Goal: Complete application form

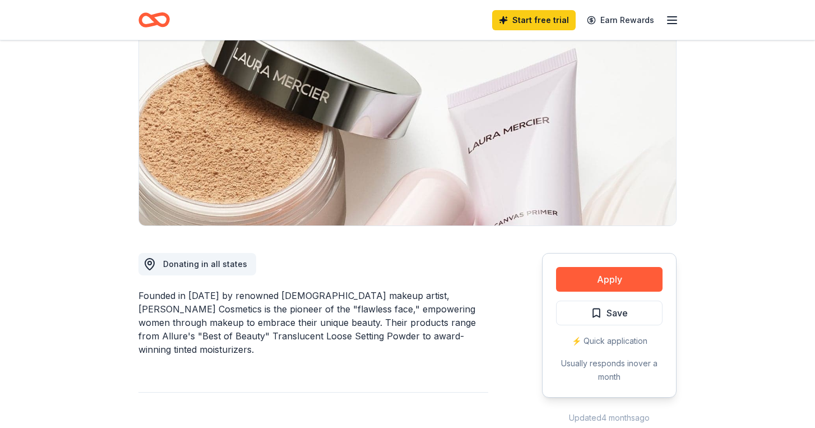
scroll to position [115, 0]
click at [610, 276] on button "Apply" at bounding box center [609, 278] width 107 height 25
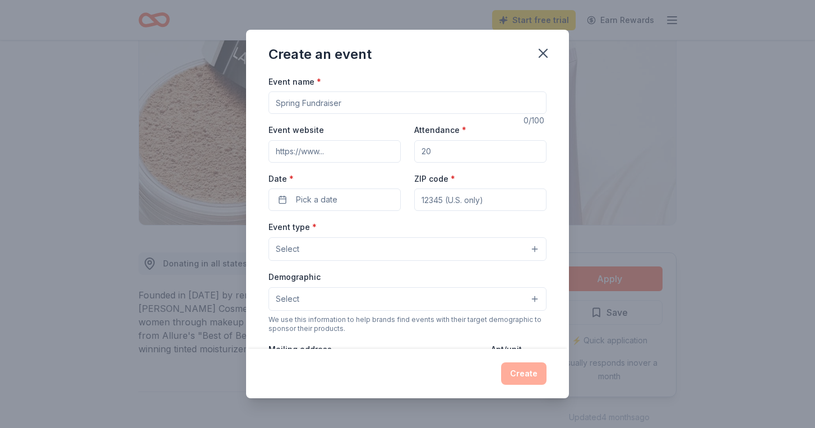
click at [358, 108] on input "Event name *" at bounding box center [408, 102] width 278 height 22
type input "Golf Outing"
click at [318, 154] on input "Event website" at bounding box center [335, 151] width 132 height 22
paste input "[URL][DOMAIN_NAME]"
type input "[URL][DOMAIN_NAME]"
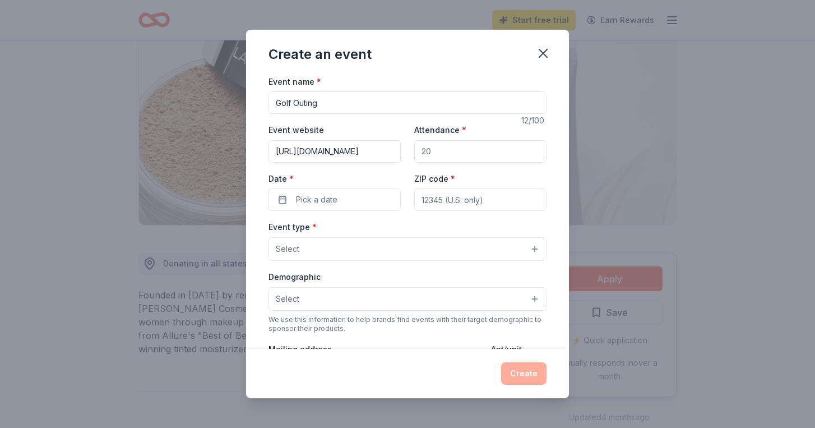
click at [462, 148] on input "Attendance *" at bounding box center [480, 151] width 132 height 22
type input "200"
click at [369, 197] on button "Pick a date" at bounding box center [335, 199] width 132 height 22
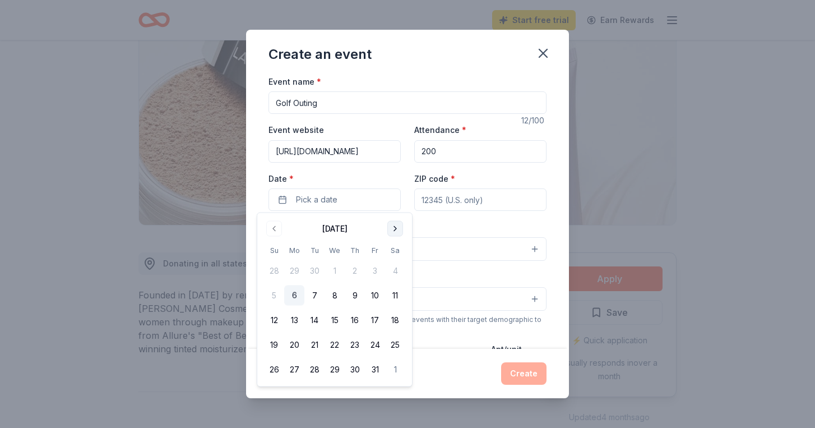
click at [394, 226] on button "Go to next month" at bounding box center [395, 229] width 16 height 16
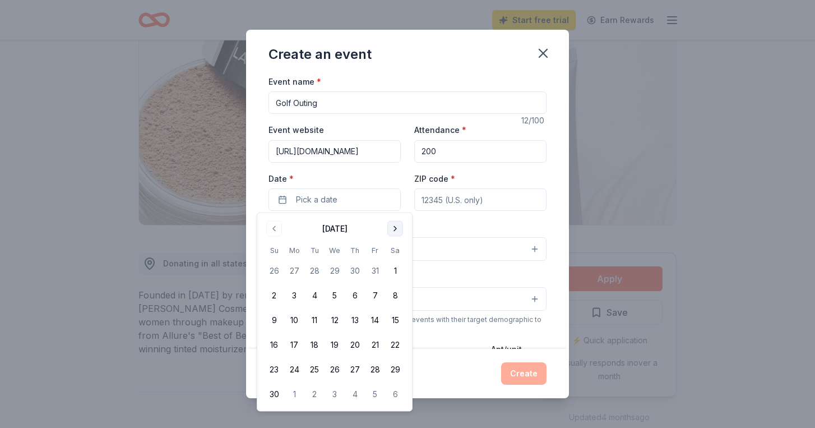
click at [394, 226] on button "Go to next month" at bounding box center [395, 229] width 16 height 16
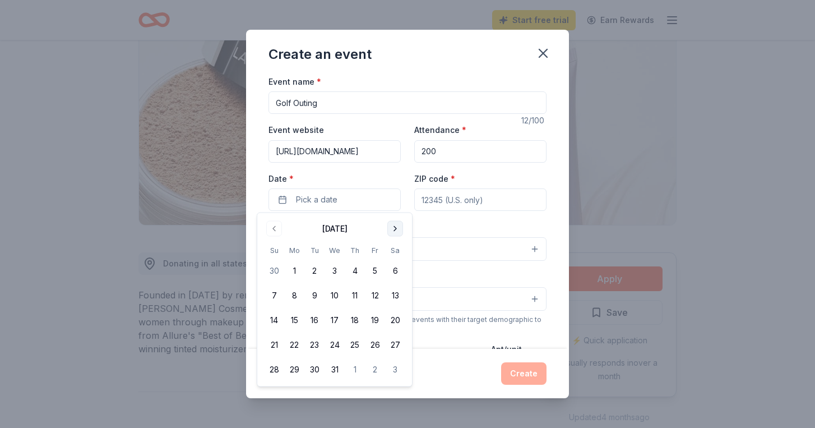
click at [394, 226] on button "Go to next month" at bounding box center [395, 229] width 16 height 16
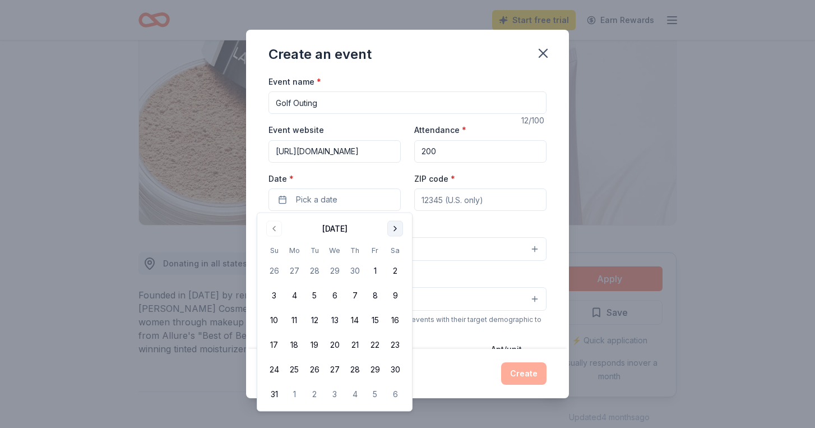
click at [394, 226] on button "Go to next month" at bounding box center [395, 229] width 16 height 16
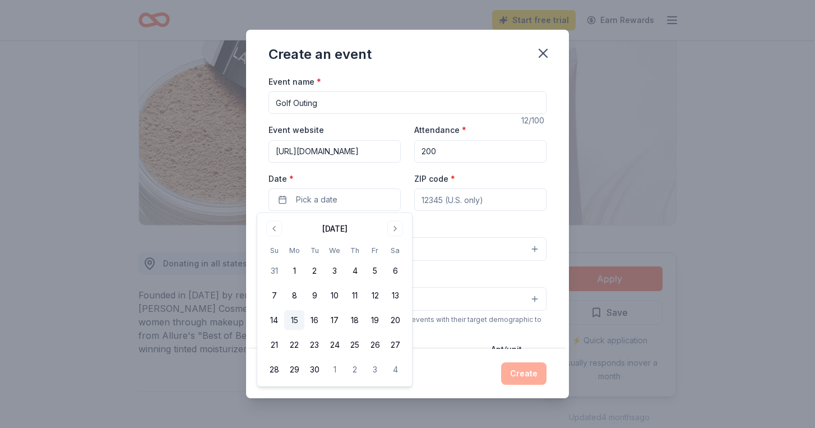
click at [292, 318] on button "15" at bounding box center [294, 320] width 20 height 20
click at [492, 197] on input "ZIP code *" at bounding box center [480, 199] width 132 height 22
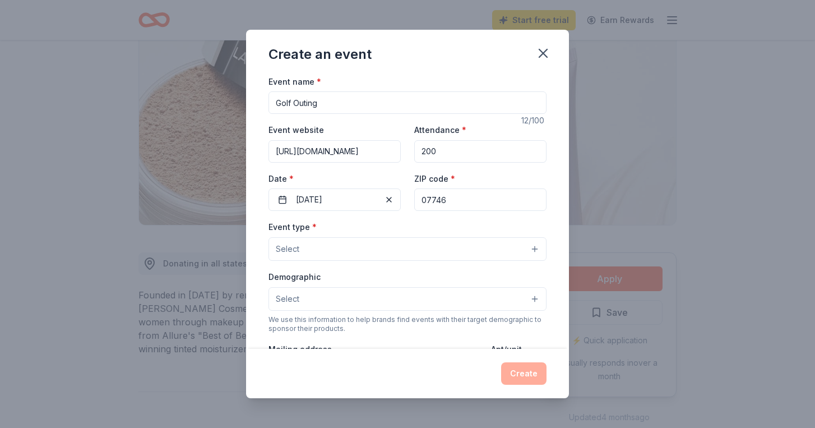
type input "07746"
click at [422, 244] on button "Select" at bounding box center [408, 249] width 278 height 24
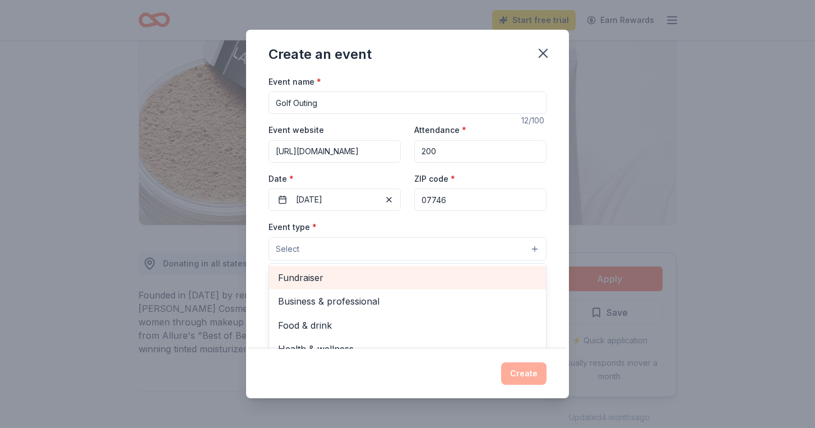
click at [400, 276] on span "Fundraiser" at bounding box center [407, 277] width 259 height 15
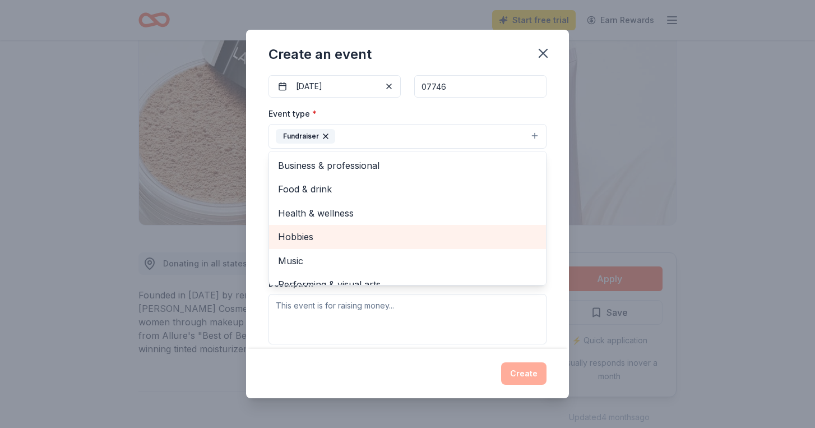
scroll to position [0, 0]
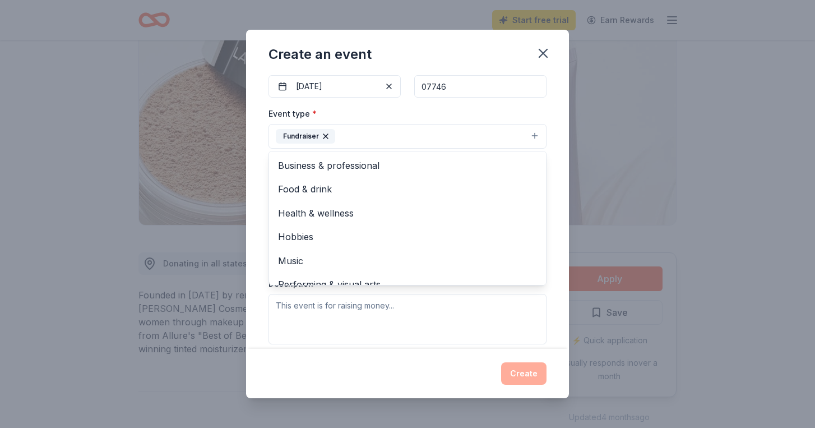
click at [559, 270] on div "Event name * Golf Outing 12 /100 Event website [URL][DOMAIN_NAME] Attendance * …" at bounding box center [407, 212] width 323 height 275
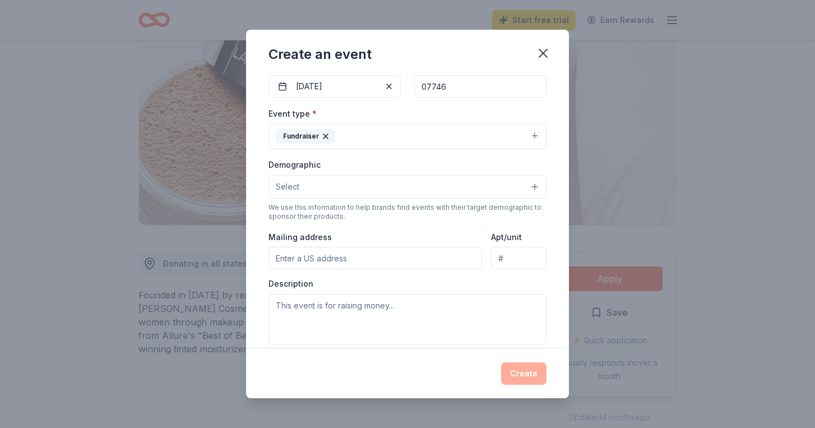
click at [402, 253] on input "Mailing address" at bounding box center [376, 258] width 214 height 22
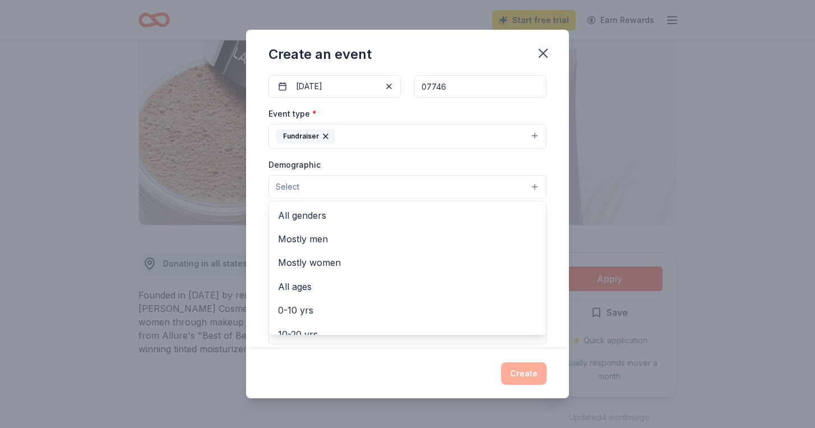
click at [390, 190] on button "Select" at bounding box center [408, 187] width 278 height 24
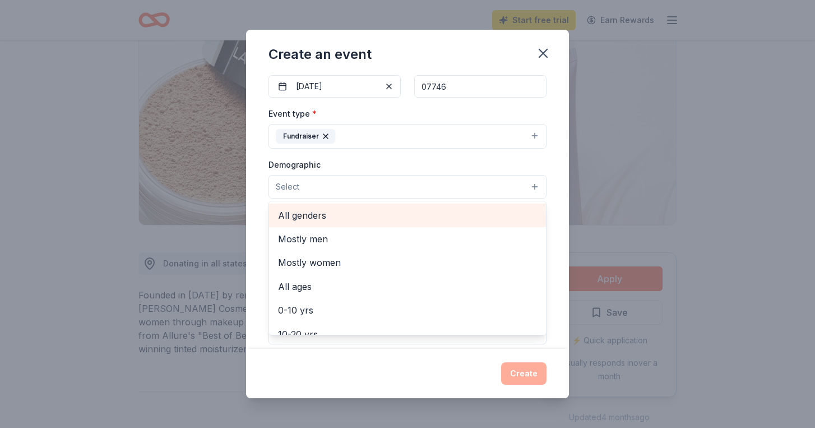
click at [328, 215] on span "All genders" at bounding box center [407, 215] width 259 height 15
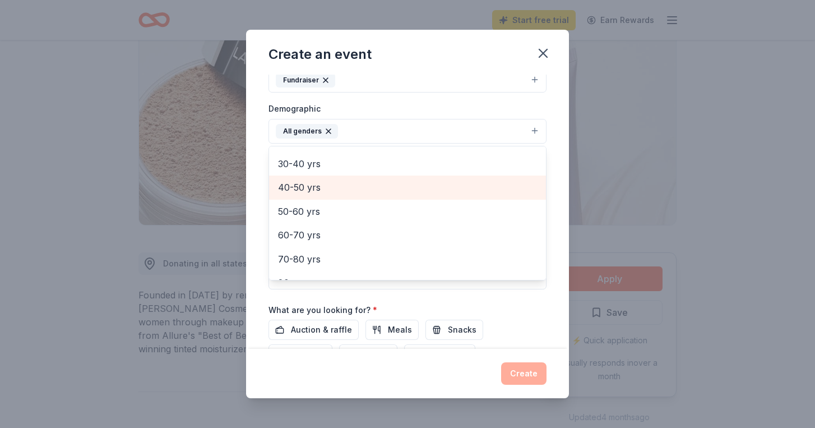
scroll to position [141, 0]
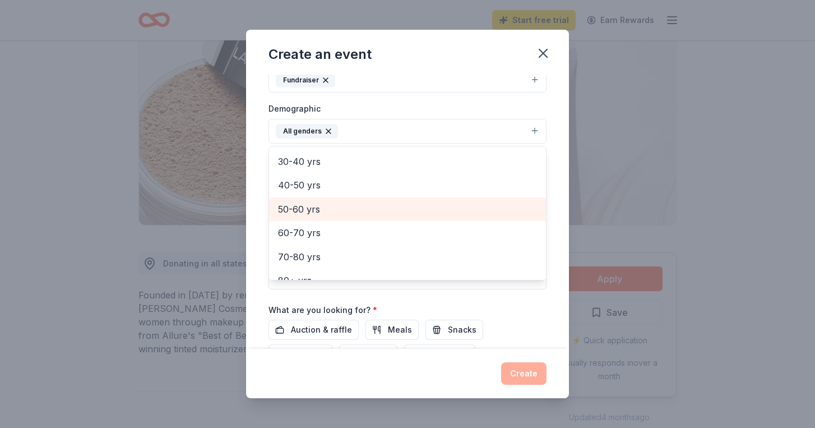
click at [328, 202] on span "50-60 yrs" at bounding box center [407, 209] width 259 height 15
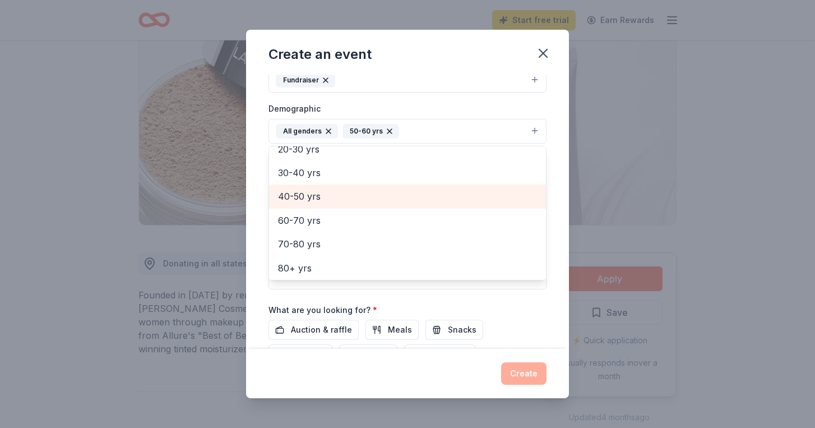
click at [337, 189] on span "40-50 yrs" at bounding box center [407, 196] width 259 height 15
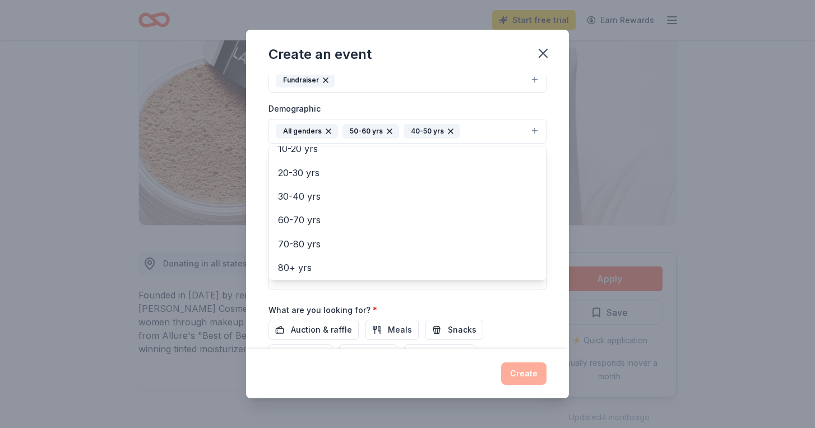
click at [459, 104] on div "Demographic All genders 50-60 yrs 40-50 yrs Mostly men Mostly women All ages [D…" at bounding box center [408, 122] width 278 height 42
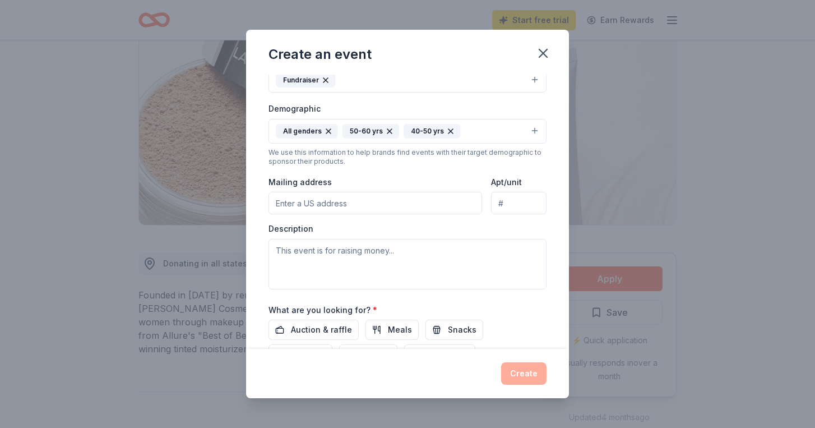
click at [341, 198] on input "Mailing address" at bounding box center [376, 203] width 214 height 22
click at [492, 129] on button "All genders 50-60 yrs 40-50 yrs" at bounding box center [408, 131] width 278 height 25
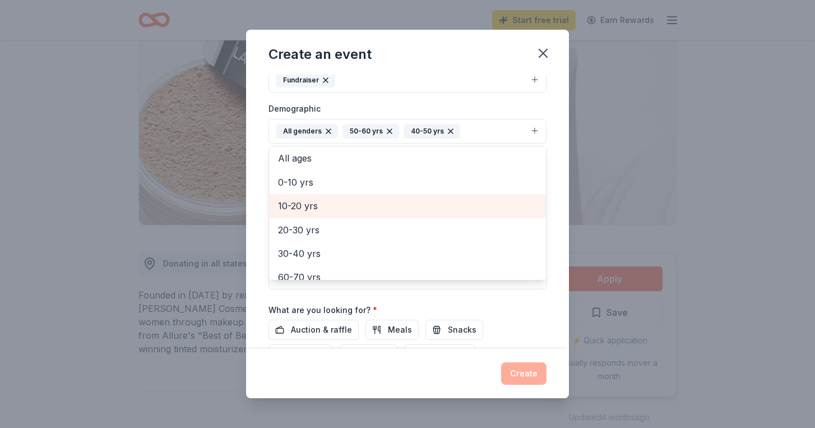
scroll to position [50, 0]
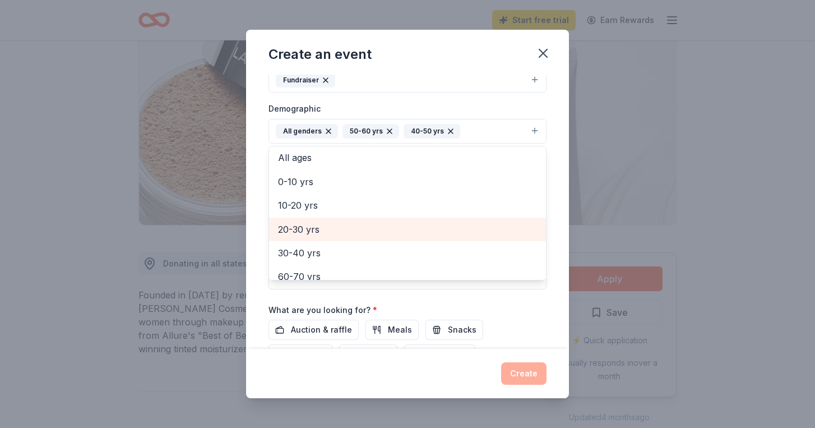
click at [335, 222] on span "20-30 yrs" at bounding box center [407, 229] width 259 height 15
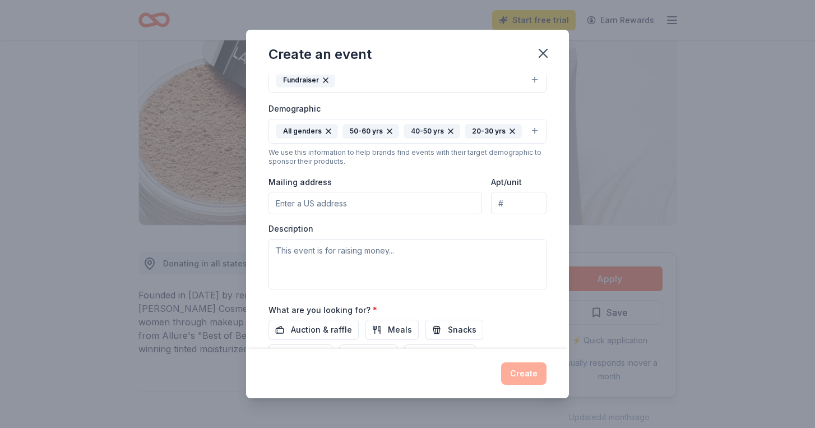
click at [387, 129] on icon "button" at bounding box center [389, 131] width 4 height 4
click at [325, 203] on input "Mailing address" at bounding box center [376, 203] width 214 height 22
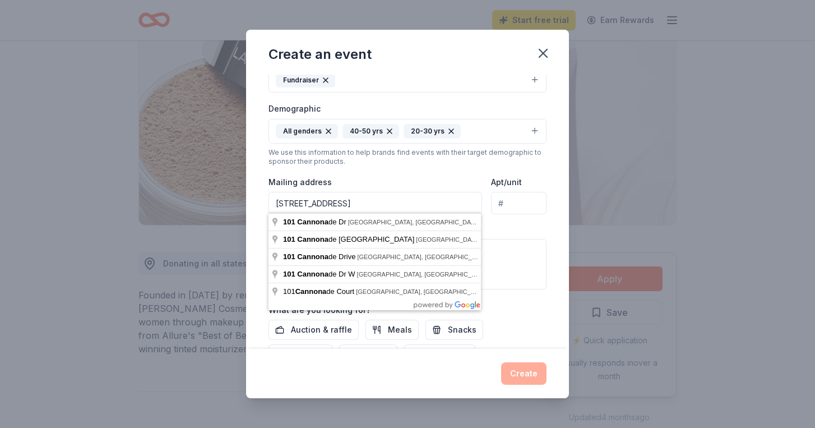
type input "[STREET_ADDRESS]"
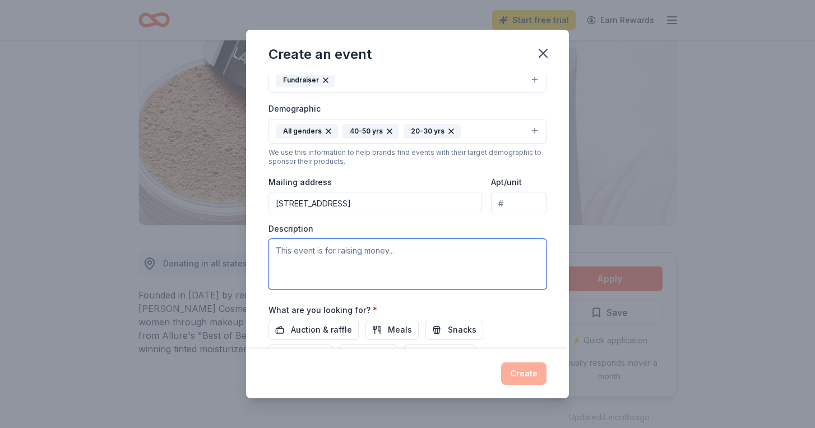
click at [351, 255] on textarea at bounding box center [408, 264] width 278 height 50
paste textarea "[URL][DOMAIN_NAME]"
type textarea "[URL][DOMAIN_NAME]"
drag, startPoint x: 436, startPoint y: 249, endPoint x: 273, endPoint y: 250, distance: 162.6
click at [273, 250] on textarea "[URL][DOMAIN_NAME]" at bounding box center [408, 264] width 278 height 50
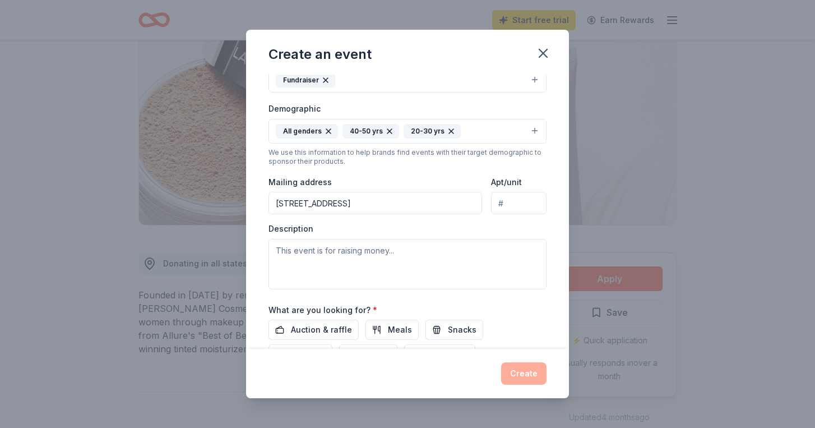
click at [714, 4] on div "Create an event Event name * Golf Outing 12 /100 Event website [URL][DOMAIN_NAM…" at bounding box center [407, 214] width 815 height 428
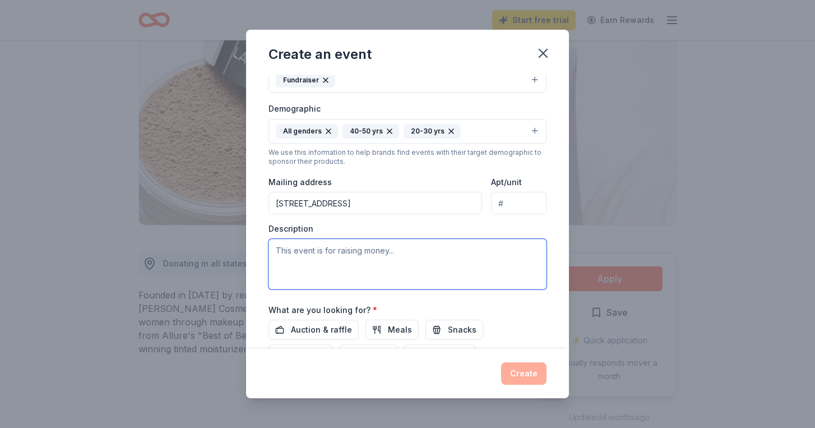
click at [353, 255] on textarea at bounding box center [408, 264] width 278 height 50
paste textarea "Through this foundation, we are determined to continue [PERSON_NAME]’s legacy o…"
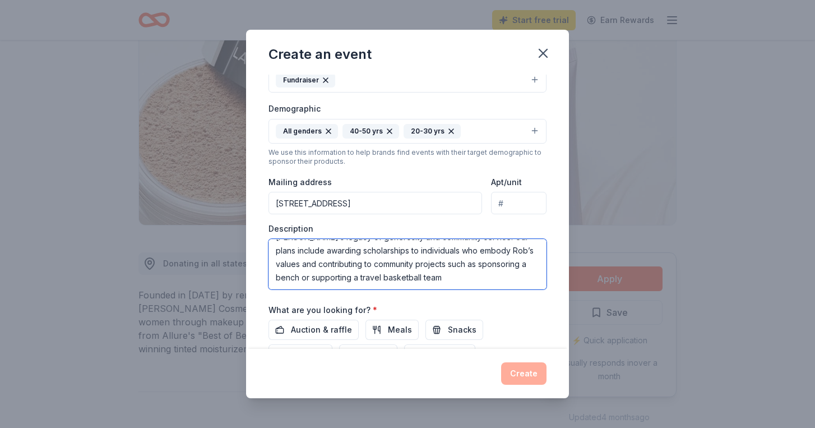
scroll to position [27, 0]
drag, startPoint x: 478, startPoint y: 261, endPoint x: 534, endPoint y: 284, distance: 60.6
click at [534, 284] on textarea "Through this foundation, we are determined to continue [PERSON_NAME]’s legacy o…" at bounding box center [408, 264] width 278 height 50
type textarea "Through this foundation, we are determined to continue [PERSON_NAME]’s legacy o…"
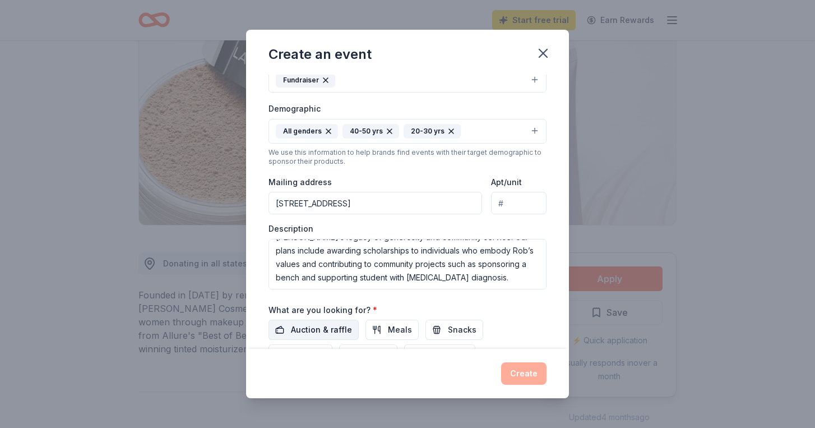
click at [336, 323] on span "Auction & raffle" at bounding box center [321, 329] width 61 height 13
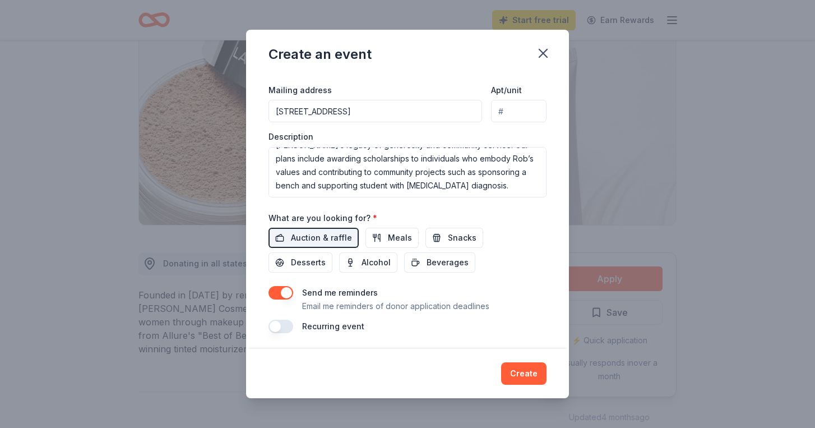
scroll to position [261, 0]
click at [525, 373] on button "Create" at bounding box center [523, 373] width 45 height 22
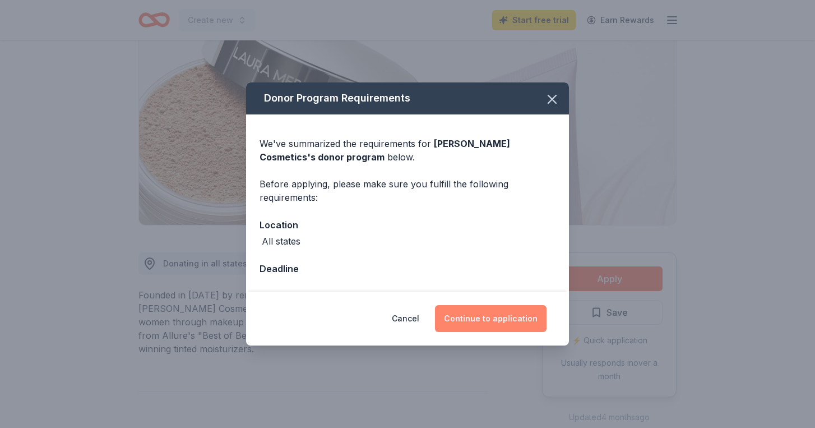
click at [507, 318] on button "Continue to application" at bounding box center [491, 318] width 112 height 27
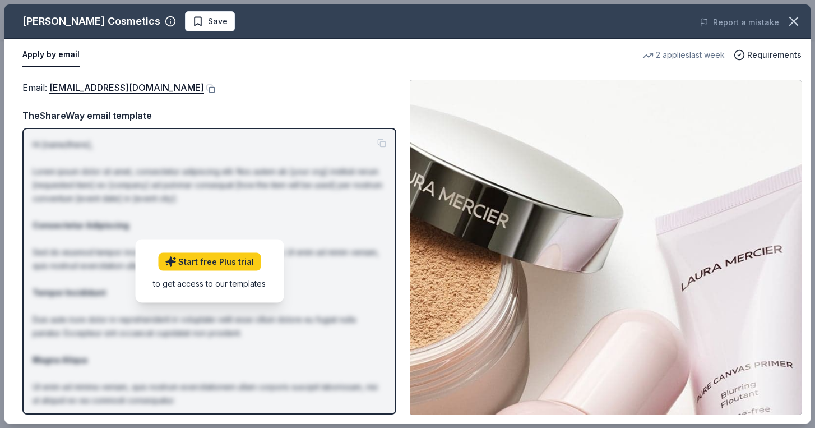
click at [242, 287] on div "to get access to our templates" at bounding box center [209, 283] width 113 height 12
click at [302, 108] on div "Email : [EMAIL_ADDRESS][DOMAIN_NAME] TheShareWay email template Hi [name/there]…" at bounding box center [209, 247] width 374 height 334
click at [69, 57] on button "Apply by email" at bounding box center [50, 55] width 57 height 24
click at [175, 89] on link "[EMAIL_ADDRESS][DOMAIN_NAME]" at bounding box center [126, 87] width 155 height 15
click at [381, 227] on p "Hi [name/there], Lorem ipsum dolor sit amet, consectetur adipiscing elit. Nos a…" at bounding box center [210, 306] width 354 height 336
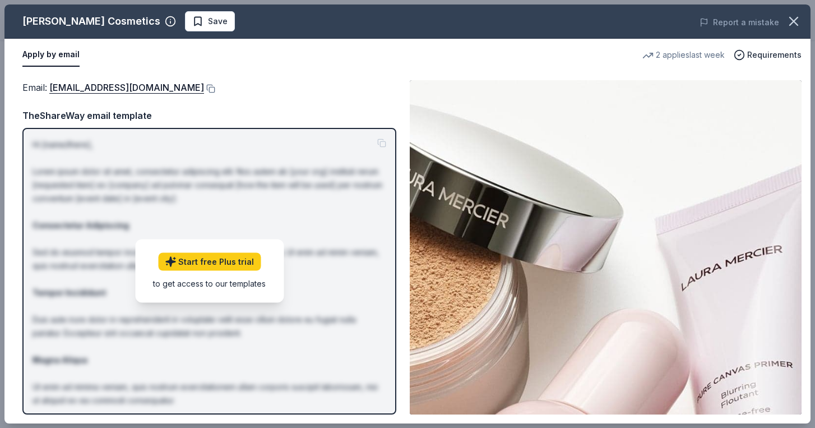
click at [362, 106] on div "Email : [EMAIL_ADDRESS][DOMAIN_NAME] TheShareWay email template Hi [name/there]…" at bounding box center [209, 247] width 374 height 334
click at [790, 17] on icon "button" at bounding box center [794, 21] width 8 height 8
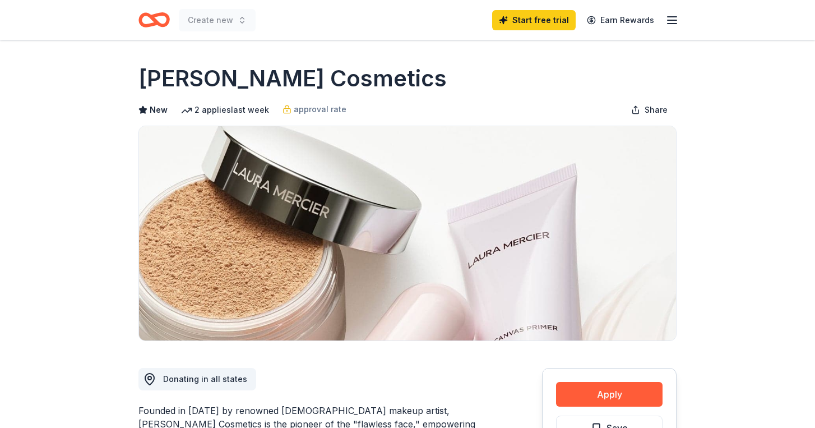
click at [672, 18] on icon "button" at bounding box center [671, 19] width 13 height 13
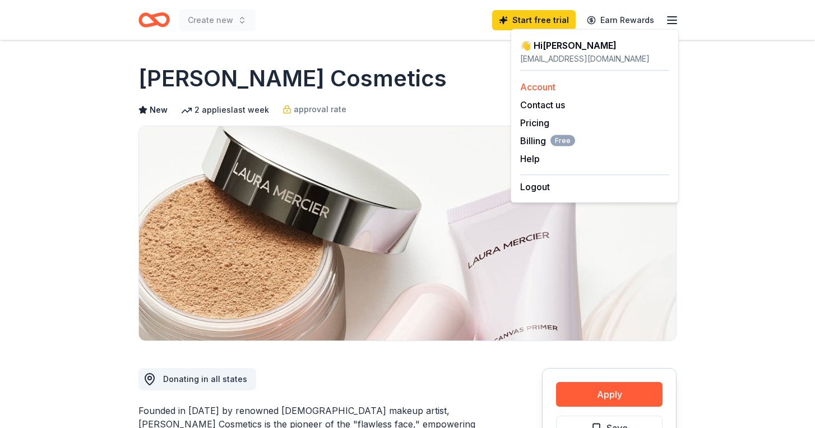
click at [550, 82] on link "Account" at bounding box center [537, 86] width 35 height 11
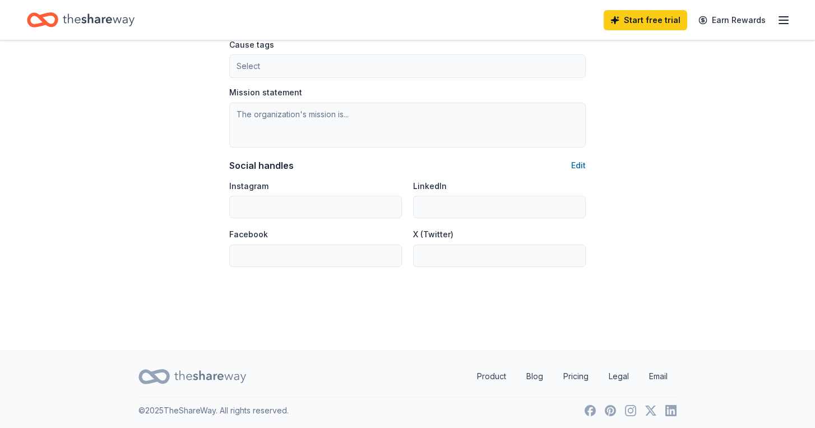
scroll to position [691, 0]
